Goal: Information Seeking & Learning: Learn about a topic

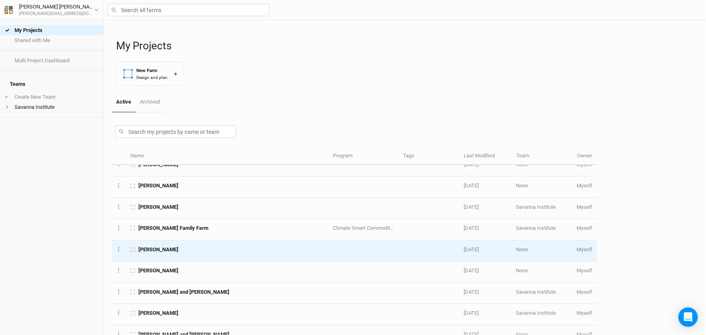
scroll to position [110, 0]
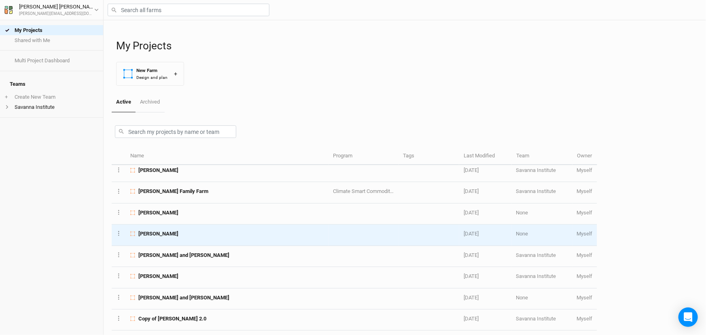
click at [178, 238] on span "[PERSON_NAME]" at bounding box center [158, 233] width 40 height 7
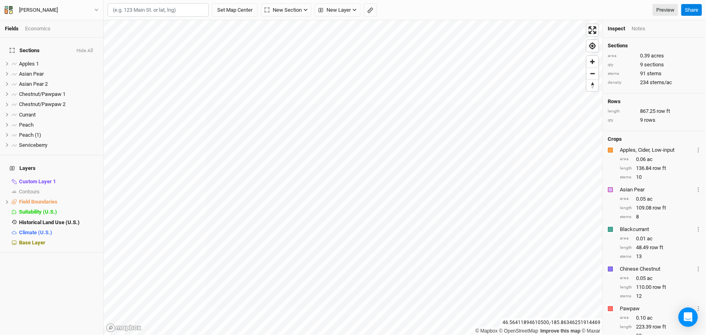
click at [166, 12] on input "text" at bounding box center [158, 10] width 101 height 14
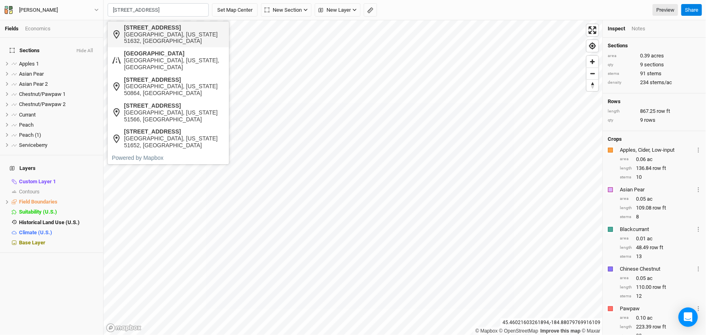
click at [164, 31] on div "[GEOGRAPHIC_DATA], [US_STATE] 51632, [GEOGRAPHIC_DATA]" at bounding box center [174, 38] width 101 height 14
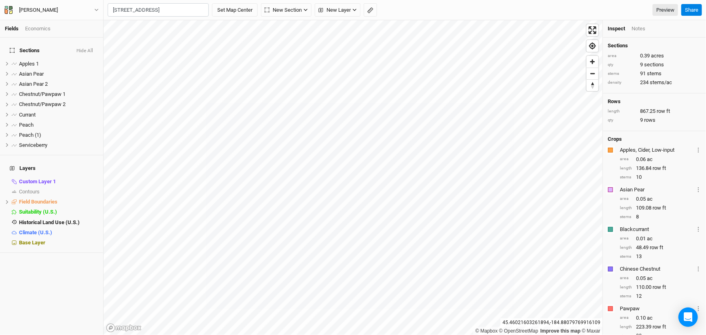
scroll to position [0, 0]
type input "[STREET_ADDRESS][US_STATE]"
click at [70, 259] on div "Fields Economics Sections Hide All Apples 1 hide Asian Pear hide Asian Pear 2 h…" at bounding box center [353, 167] width 706 height 335
click at [89, 227] on span "hide" at bounding box center [93, 222] width 11 height 10
click at [85, 227] on span "show" at bounding box center [91, 222] width 13 height 10
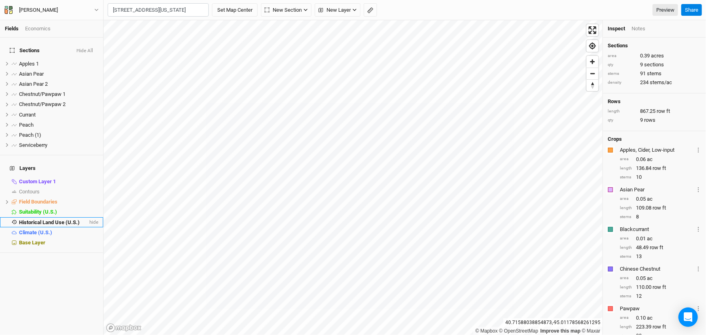
click at [57, 227] on li "Historical Land Use (U.S.) hide" at bounding box center [51, 222] width 103 height 10
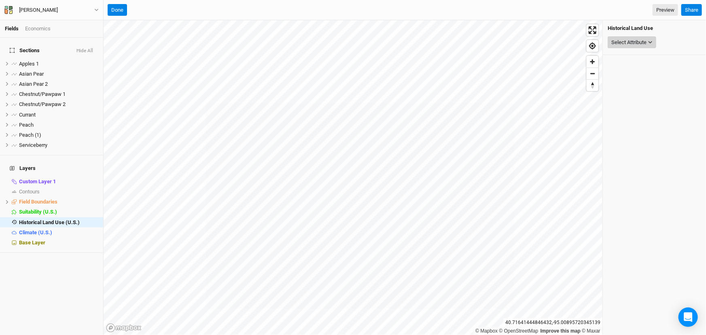
click at [632, 44] on div "Select Attribute" at bounding box center [628, 42] width 35 height 8
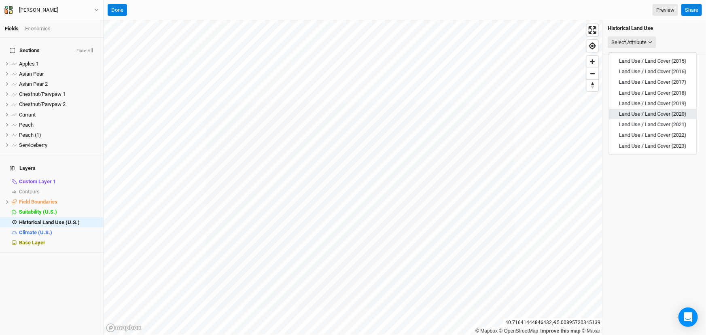
click at [660, 117] on span "Land Use / Land Cover (2020)" at bounding box center [653, 114] width 68 height 6
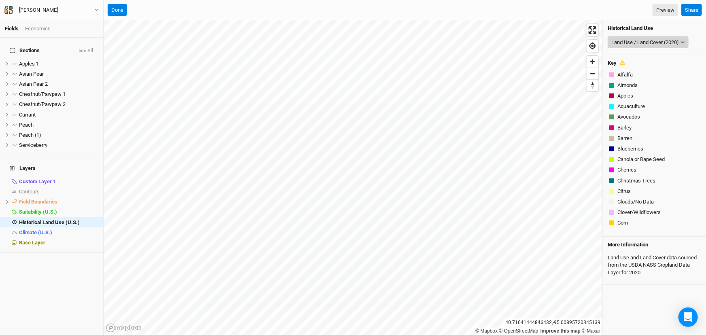
click at [660, 44] on div "Land Use / Land Cover (2020)" at bounding box center [645, 42] width 68 height 8
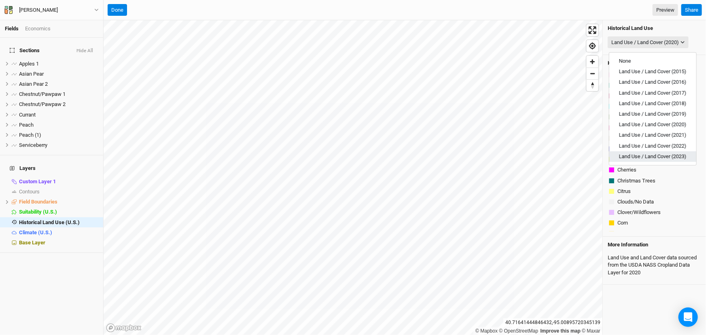
click at [669, 159] on span "Land Use / Land Cover (2023)" at bounding box center [653, 156] width 68 height 6
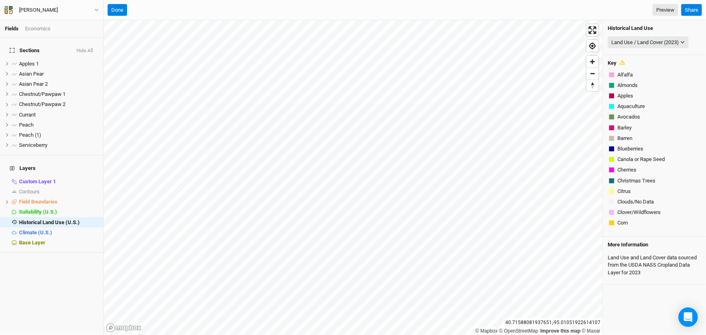
scroll to position [511, 0]
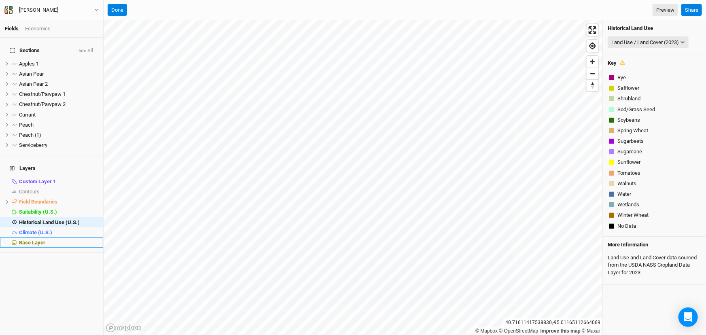
click at [49, 246] on div "Base Layer" at bounding box center [58, 243] width 79 height 6
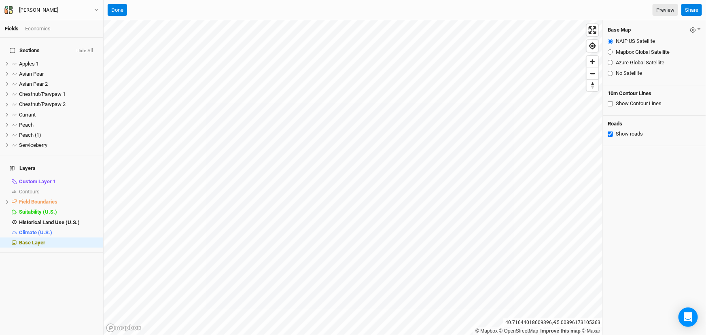
click at [610, 65] on input "Azure Global Satellite" at bounding box center [610, 62] width 5 height 5
radio input "true"
click at [610, 106] on input "Show Contour Lines" at bounding box center [610, 103] width 5 height 5
checkbox input "true"
